Goal: Task Accomplishment & Management: Complete application form

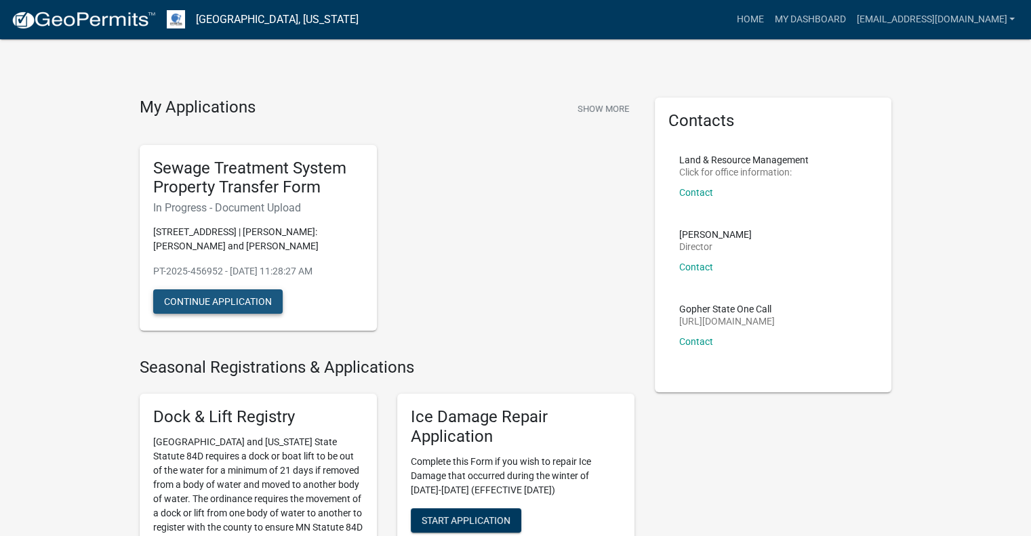
click at [250, 293] on button "Continue Application" at bounding box center [217, 302] width 129 height 24
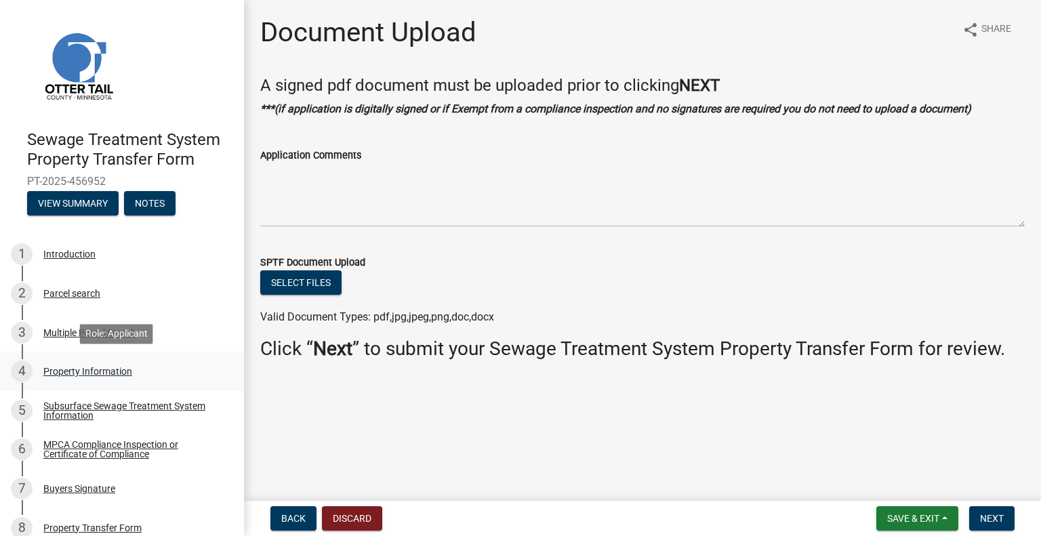
click at [68, 374] on div "Property Information" at bounding box center [87, 371] width 89 height 9
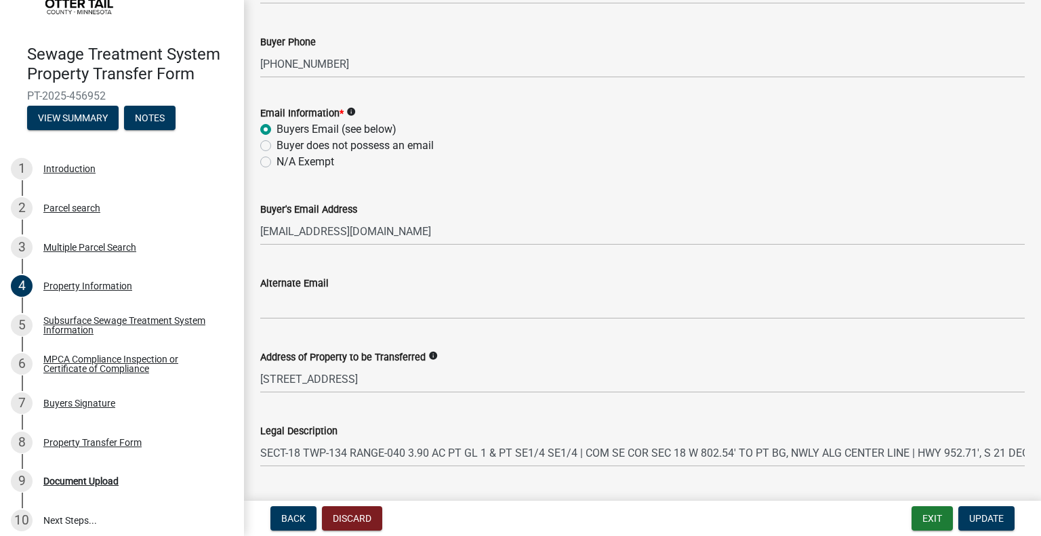
scroll to position [94, 0]
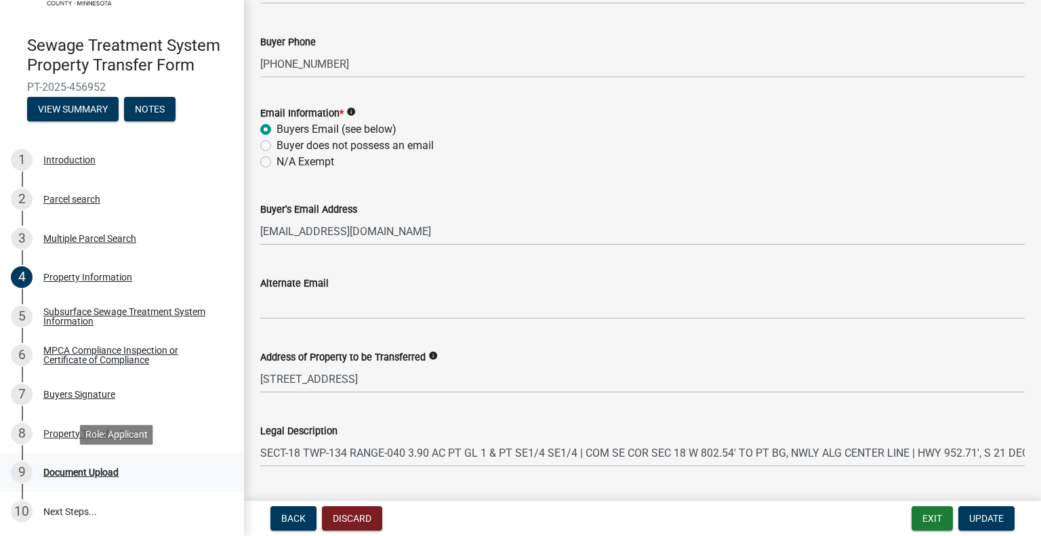
click at [81, 471] on div "Document Upload" at bounding box center [80, 472] width 75 height 9
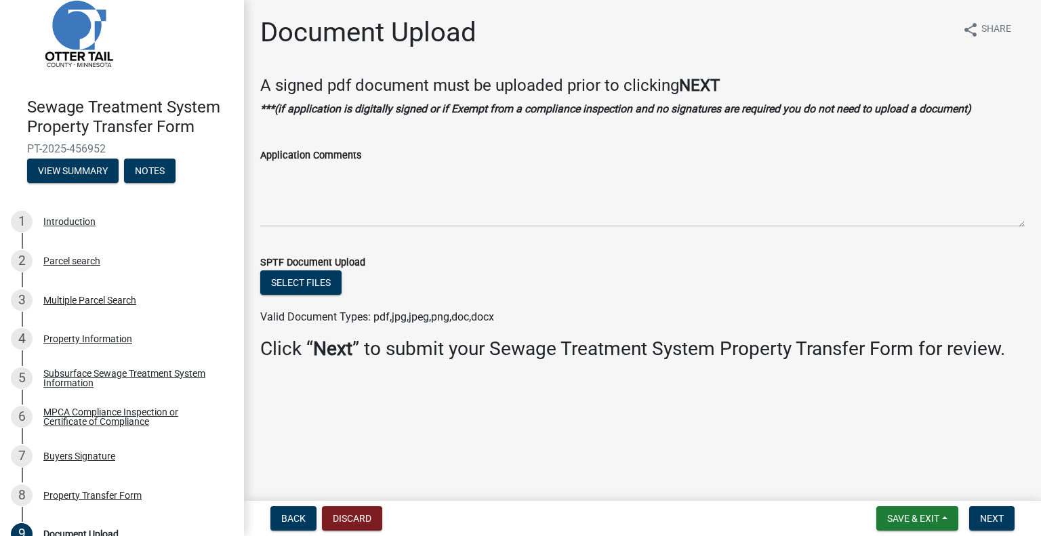
scroll to position [0, 0]
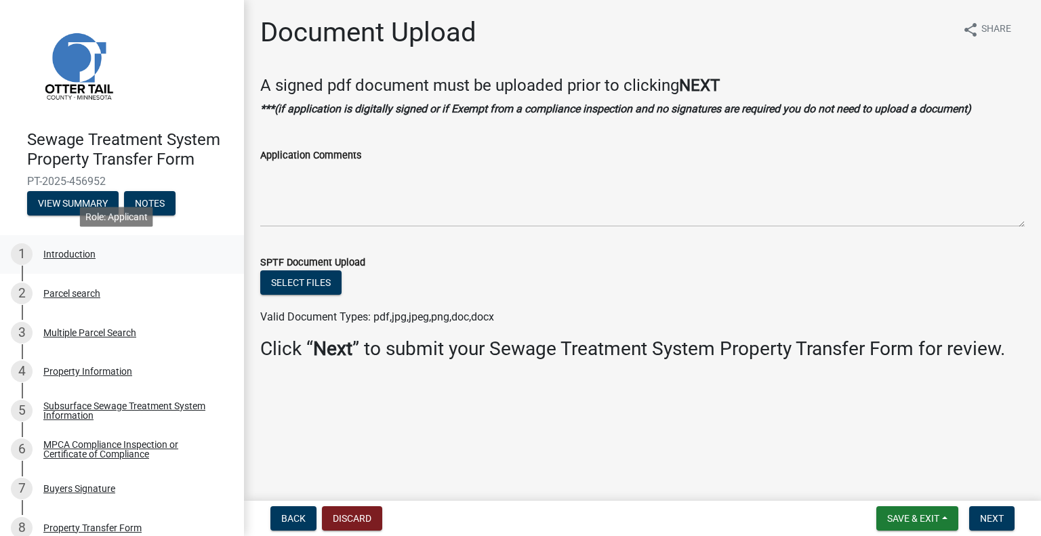
click at [53, 254] on div "Introduction" at bounding box center [69, 254] width 52 height 9
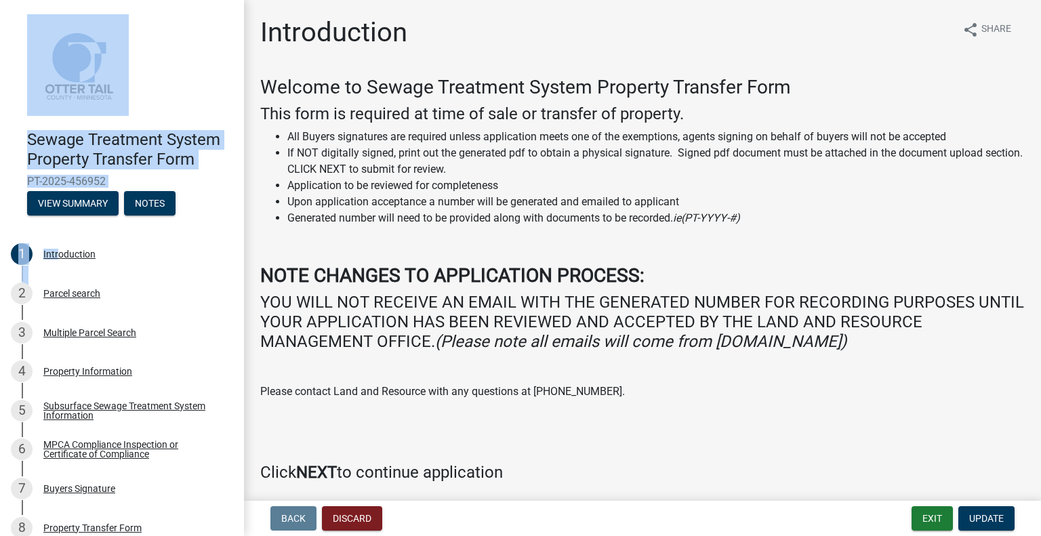
drag, startPoint x: 53, startPoint y: 254, endPoint x: 19, endPoint y: -39, distance: 294.8
click at [19, 0] on html "Internet Explorer does NOT work with GeoPermits. Get a new browser for more sec…" at bounding box center [520, 268] width 1041 height 536
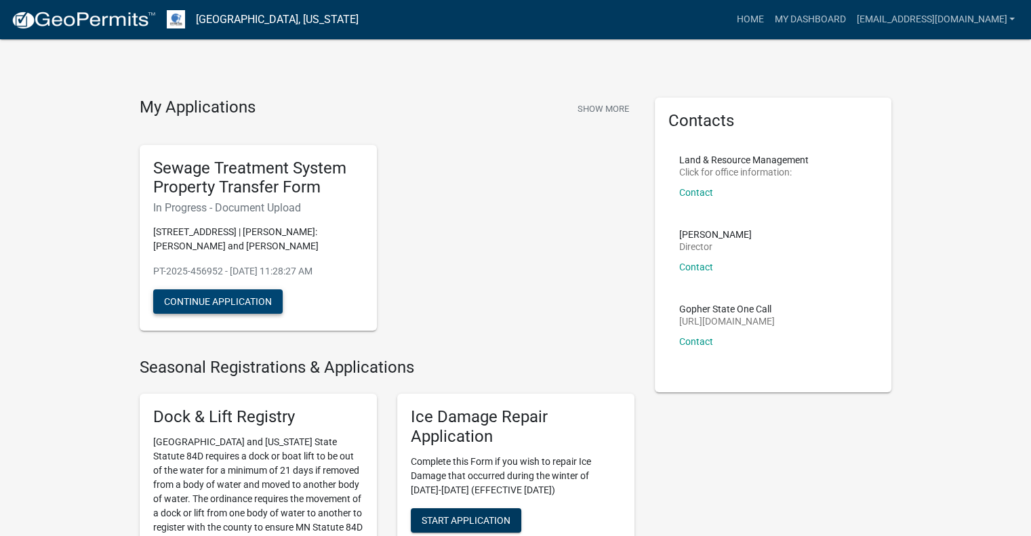
click at [214, 304] on button "Continue Application" at bounding box center [217, 302] width 129 height 24
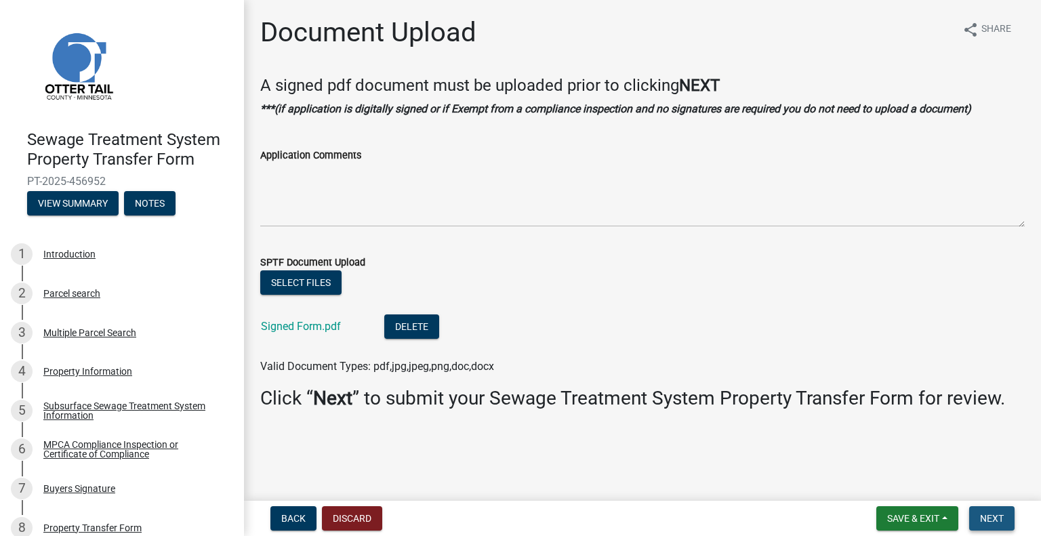
click at [987, 523] on span "Next" at bounding box center [992, 518] width 24 height 11
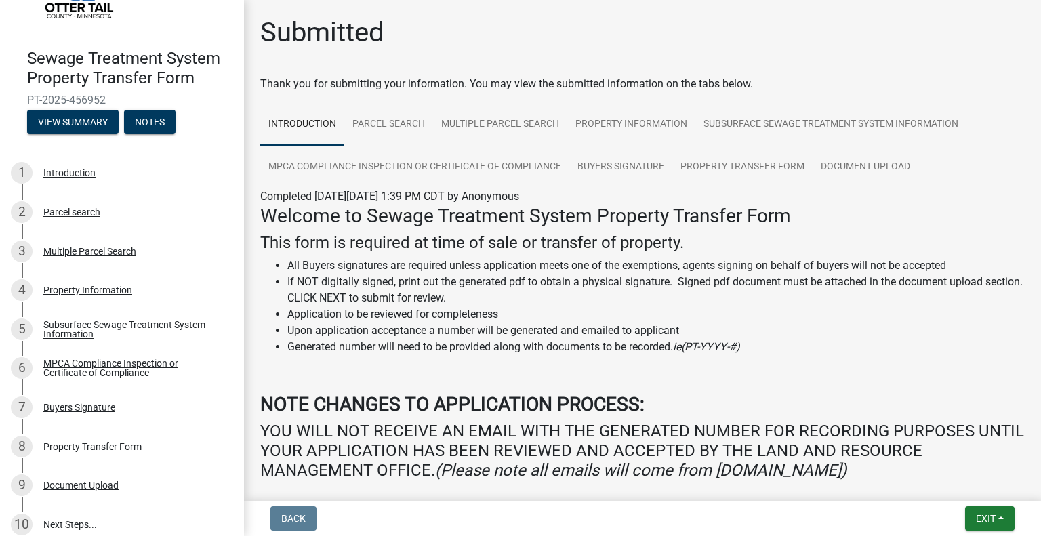
scroll to position [94, 0]
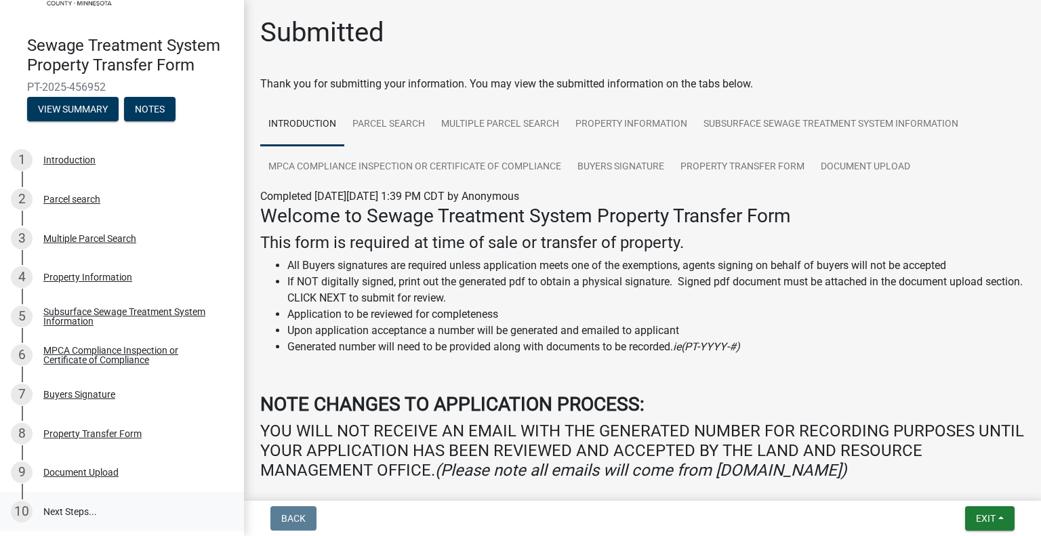
click at [83, 510] on link "10 Next Steps..." at bounding box center [122, 511] width 244 height 39
click at [60, 508] on link "10 Next Steps..." at bounding box center [122, 511] width 244 height 39
click at [447, 270] on li "All Buyers signatures are required unless application meets one of the exemptio…" at bounding box center [656, 266] width 738 height 16
